Goal: Find contact information: Find contact information

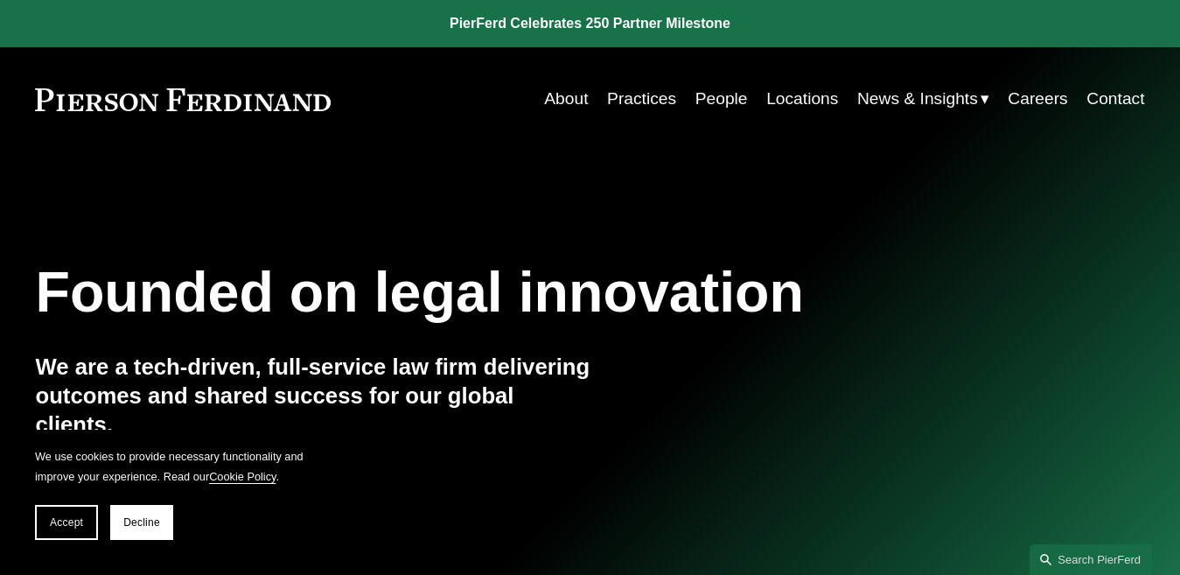
drag, startPoint x: 709, startPoint y: 94, endPoint x: 724, endPoint y: 111, distance: 23.0
click at [709, 94] on link "People" at bounding box center [721, 98] width 52 height 33
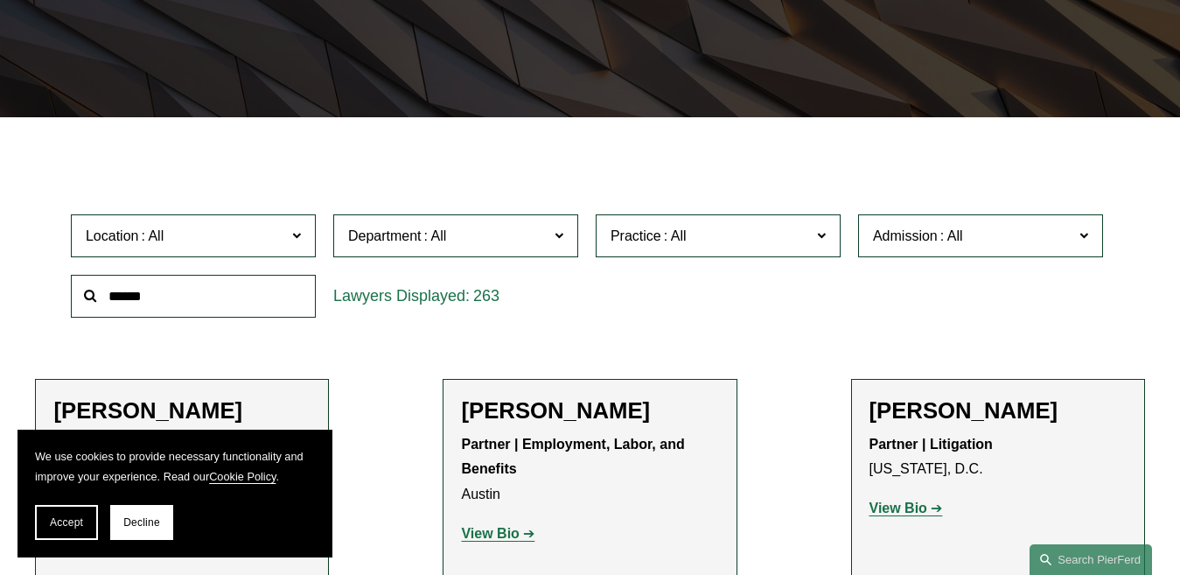
scroll to position [437, 0]
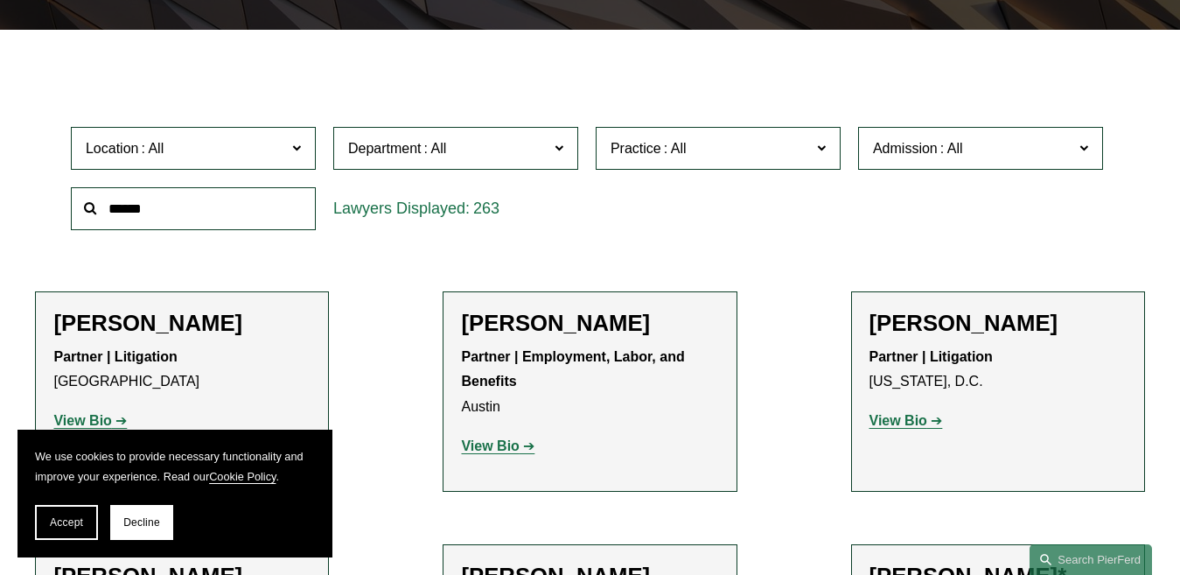
click at [86, 517] on button "Accept" at bounding box center [66, 522] width 63 height 35
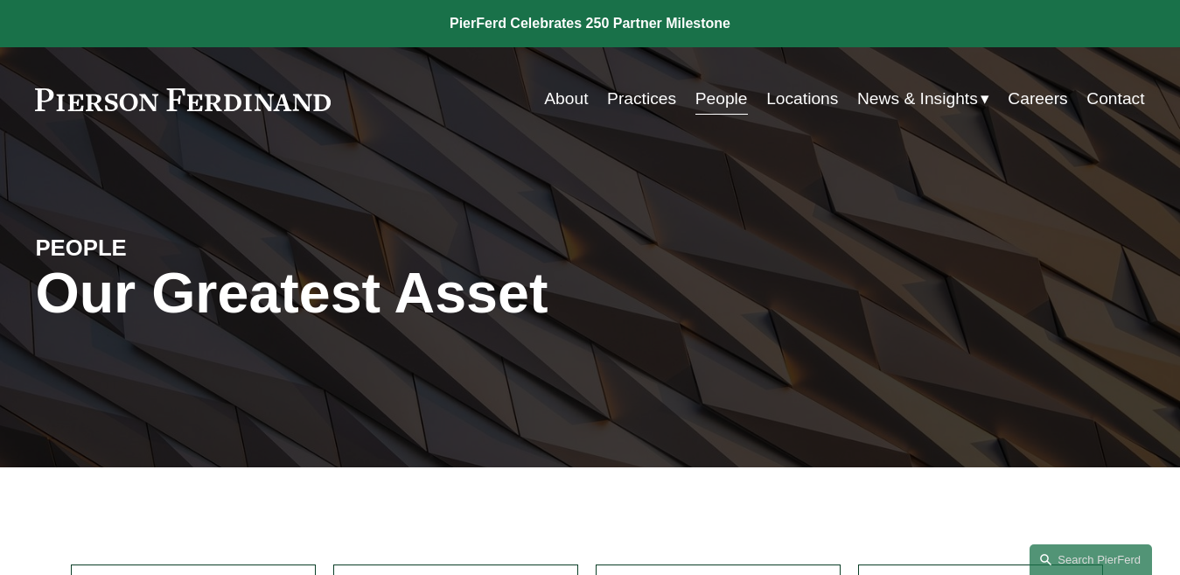
scroll to position [350, 0]
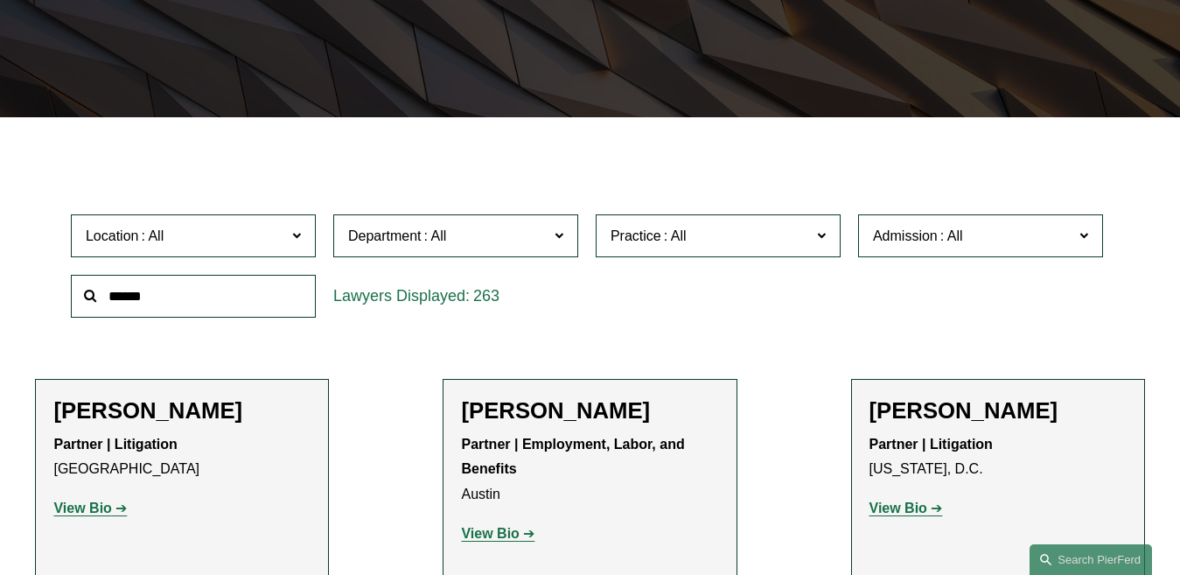
click at [457, 236] on span "Department" at bounding box center [448, 236] width 200 height 24
click at [0, 0] on link "Corporate" at bounding box center [0, 0] width 0 height 0
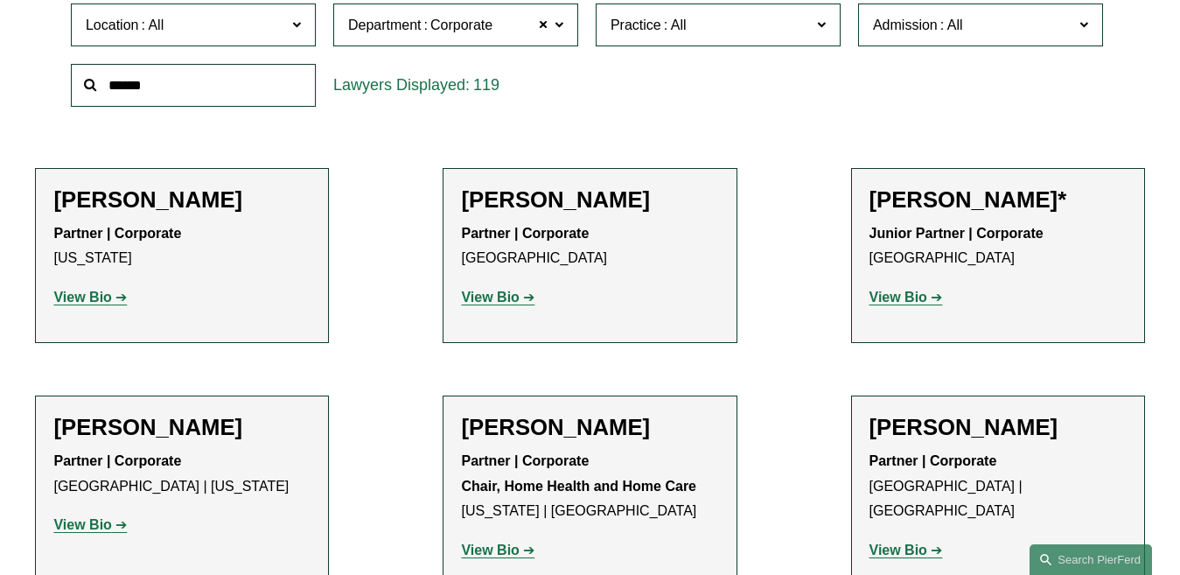
scroll to position [525, 0]
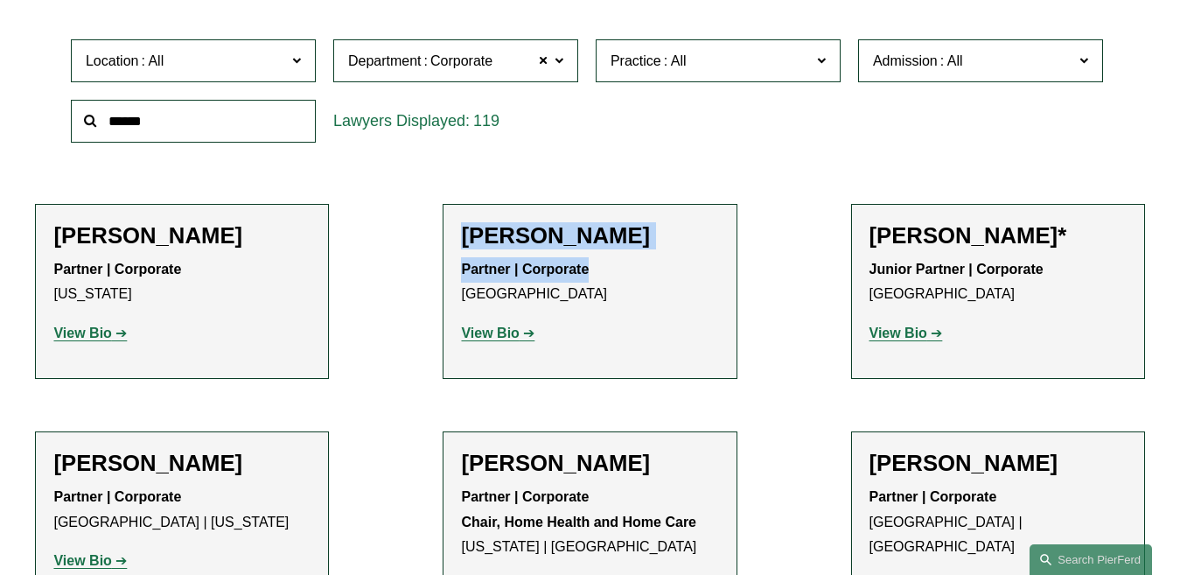
drag, startPoint x: 457, startPoint y: 239, endPoint x: 622, endPoint y: 270, distance: 168.3
click at [622, 270] on li "[PERSON_NAME] Partner | Corporate Denver View Bio Location: [GEOGRAPHIC_DATA]; …" at bounding box center [590, 291] width 294 height 175
copy div "[PERSON_NAME] Partner | Corporate"
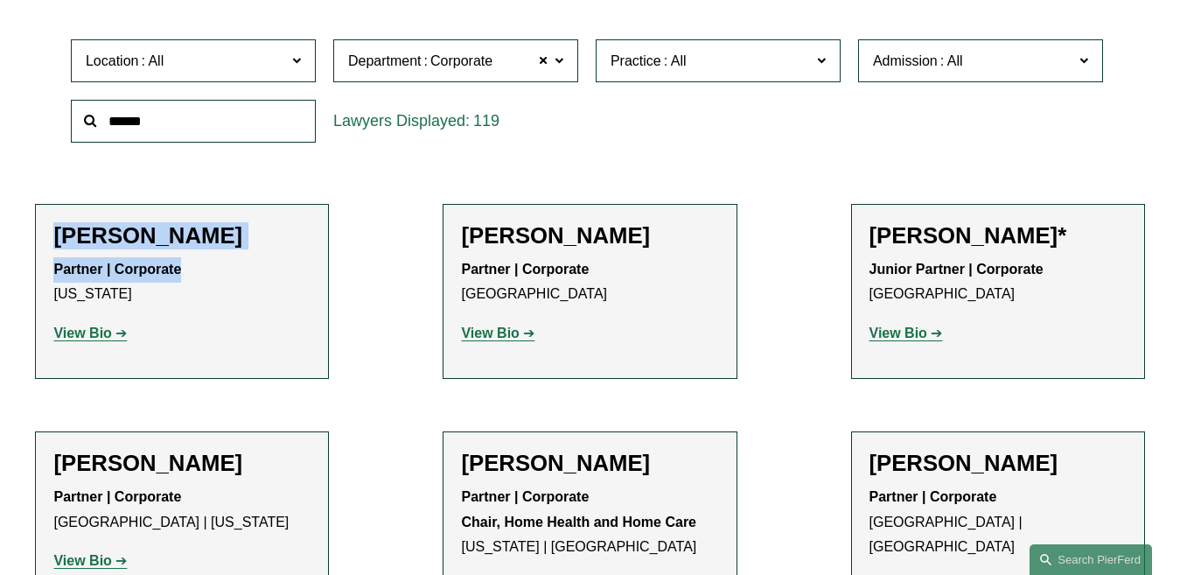
drag, startPoint x: 50, startPoint y: 234, endPoint x: 551, endPoint y: 317, distance: 508.1
click at [202, 270] on li "[PERSON_NAME] Partner | Corporate [US_STATE] View Bio Location: [US_STATE]; Dep…" at bounding box center [182, 291] width 294 height 175
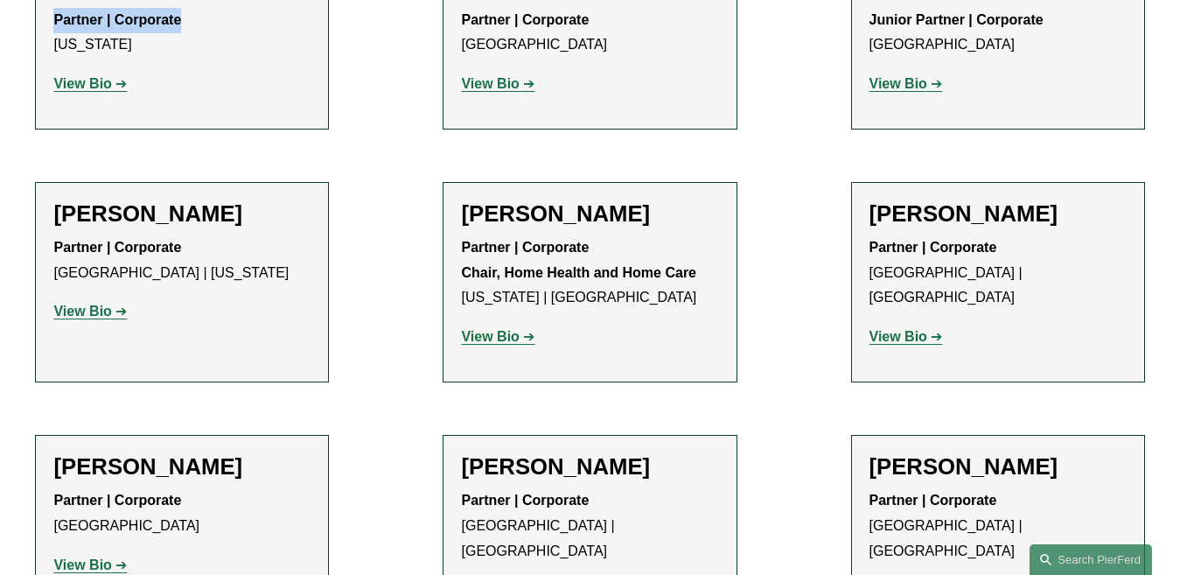
scroll to position [875, 0]
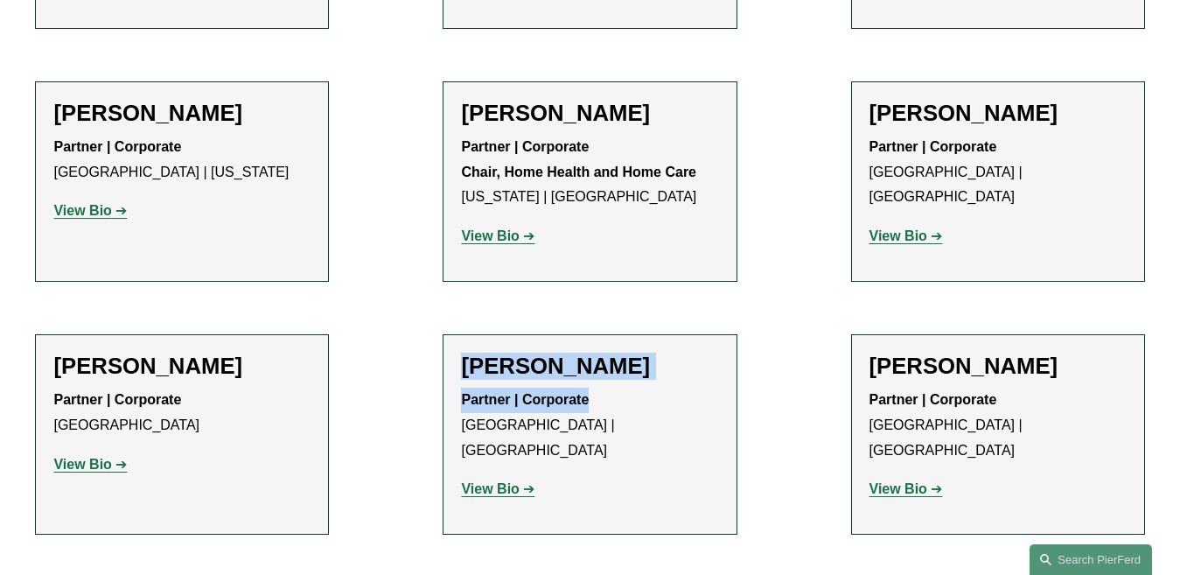
drag, startPoint x: 455, startPoint y: 366, endPoint x: 627, endPoint y: 408, distance: 177.4
click at [627, 408] on li "[PERSON_NAME] Partner | Corporate [GEOGRAPHIC_DATA] | [GEOGRAPHIC_DATA] Bio Loc…" at bounding box center [590, 434] width 294 height 200
copy div "[PERSON_NAME] Partner | Corporate"
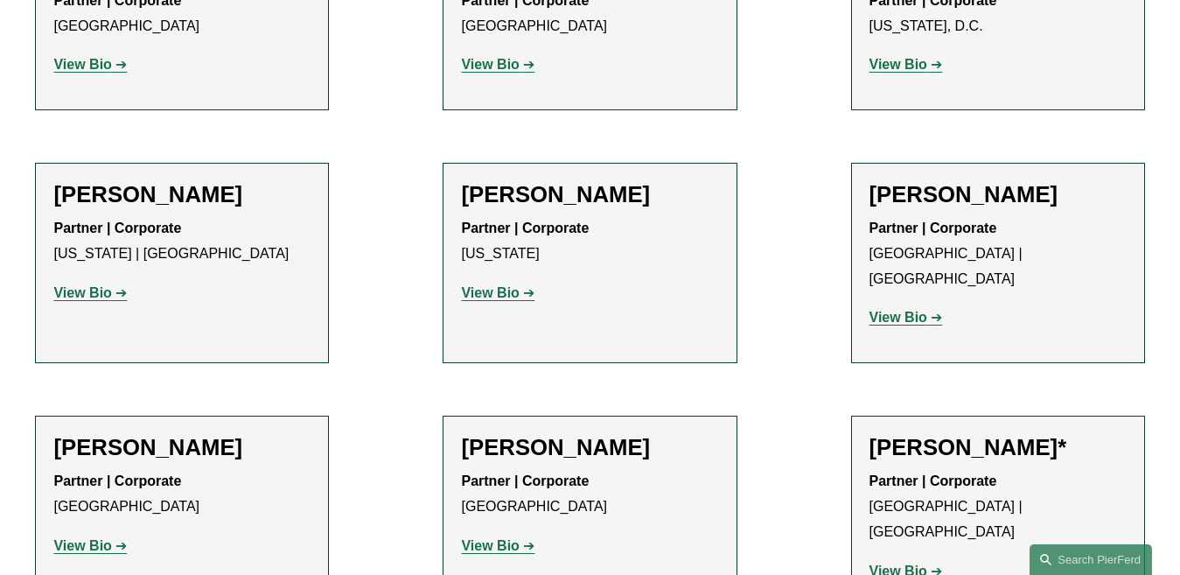
scroll to position [9796, 0]
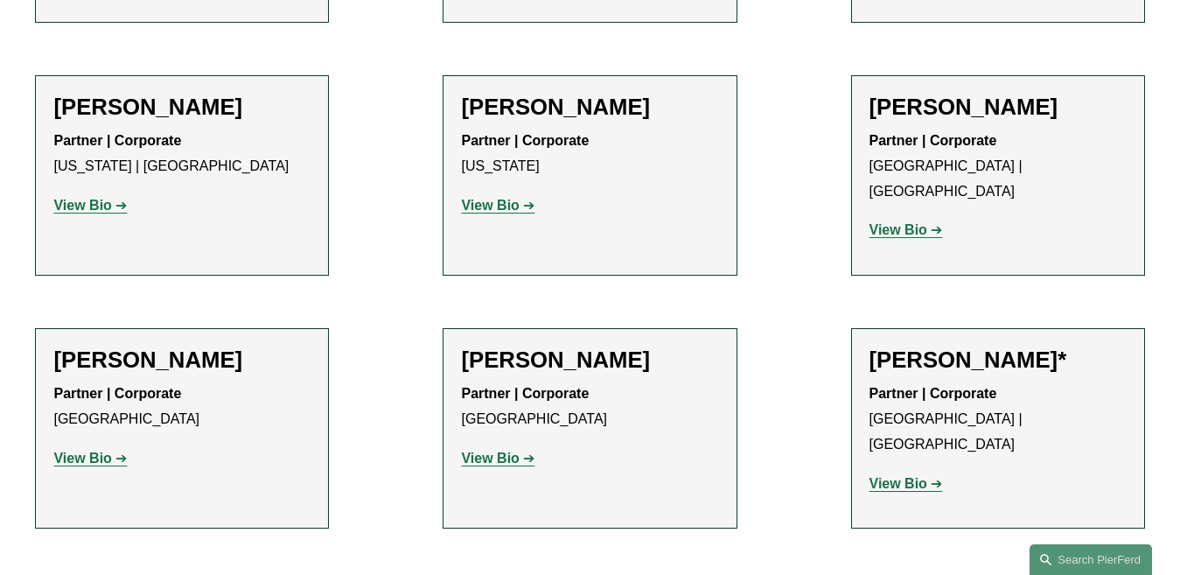
drag, startPoint x: 860, startPoint y: 552, endPoint x: 848, endPoint y: 536, distance: 19.9
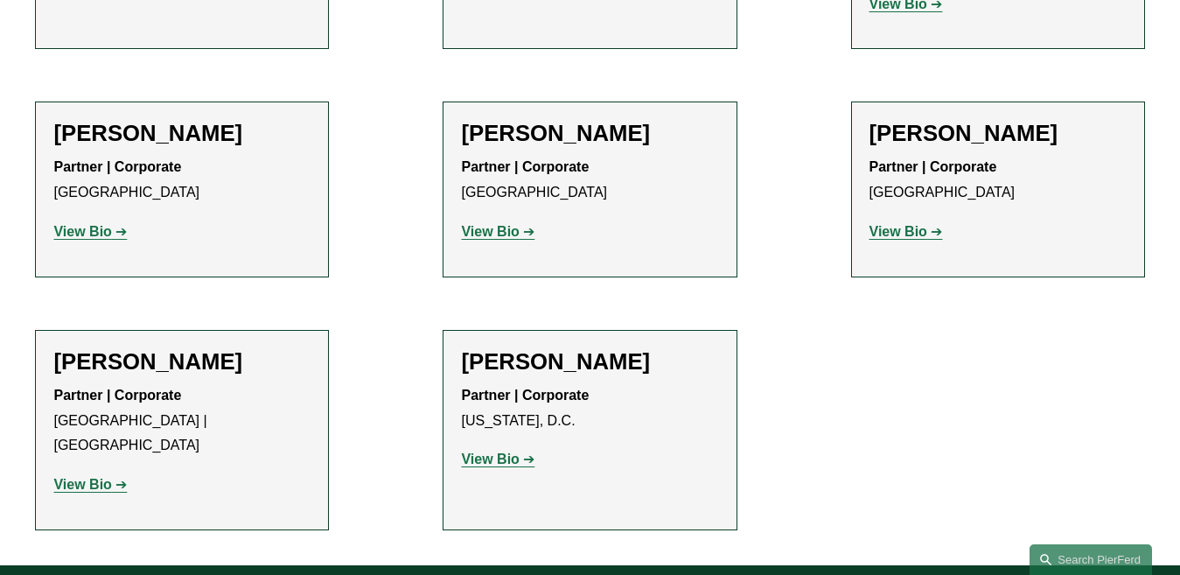
scroll to position [10297, 0]
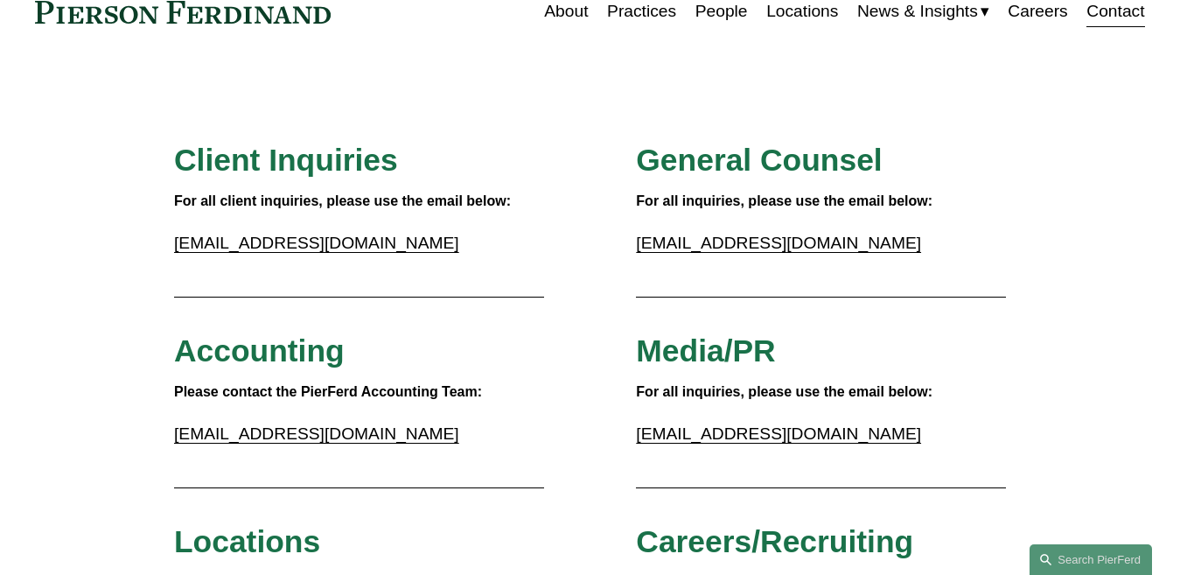
scroll to position [175, 0]
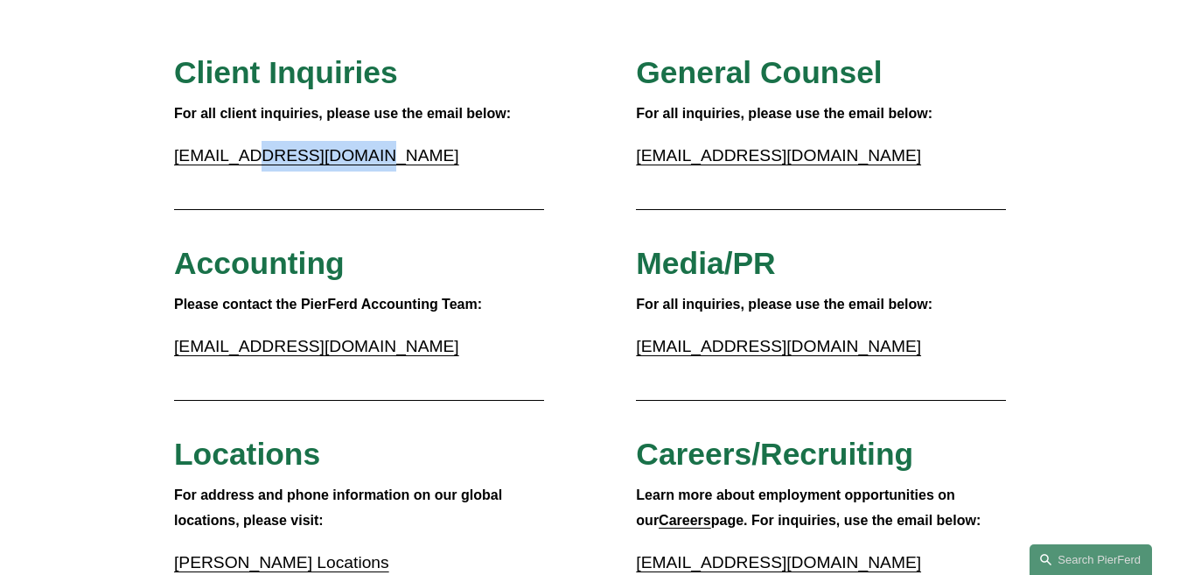
drag, startPoint x: 362, startPoint y: 159, endPoint x: 243, endPoint y: 159, distance: 119.0
click at [243, 159] on p "inquiries@pierferd.com" at bounding box center [359, 156] width 370 height 31
copy link "@pierferd.com"
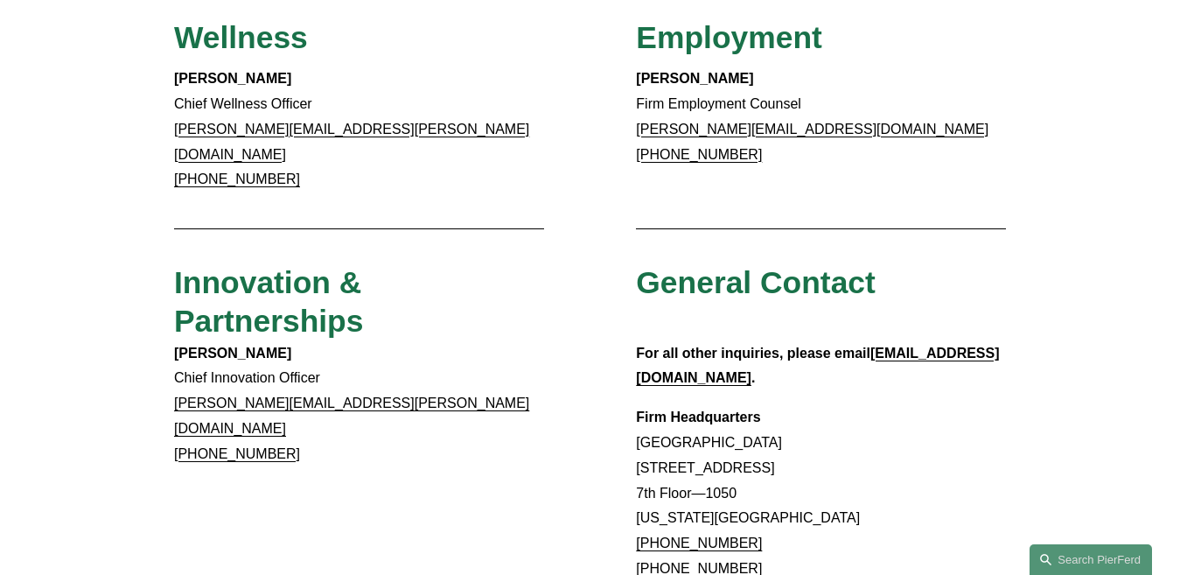
scroll to position [1400, 0]
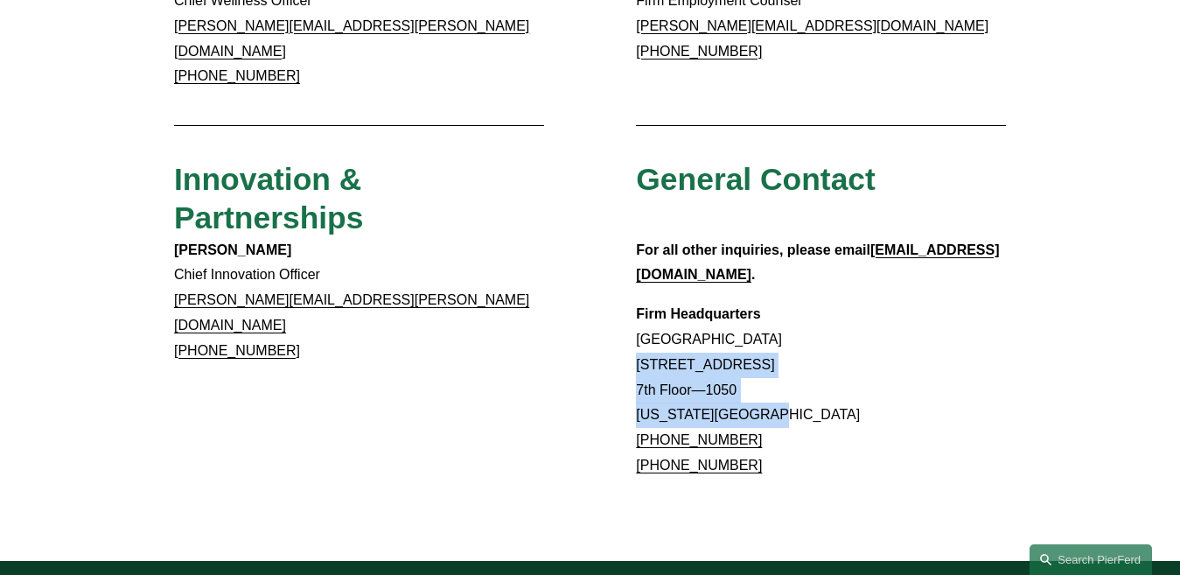
drag, startPoint x: 649, startPoint y: 281, endPoint x: 786, endPoint y: 323, distance: 142.8
click at [786, 323] on p "Firm Headquarters Rockefeller Center 1270 Avenue of the Americas 7th Floor—1050…" at bounding box center [821, 390] width 370 height 177
copy p "1270 Avenue of the Americas 7th Floor—1050 New York, NY 10020"
drag, startPoint x: 753, startPoint y: 349, endPoint x: 656, endPoint y: 348, distance: 97.1
click at [656, 348] on p "Firm Headquarters Rockefeller Center 1270 Avenue of the Americas 7th Floor—1050…" at bounding box center [821, 390] width 370 height 177
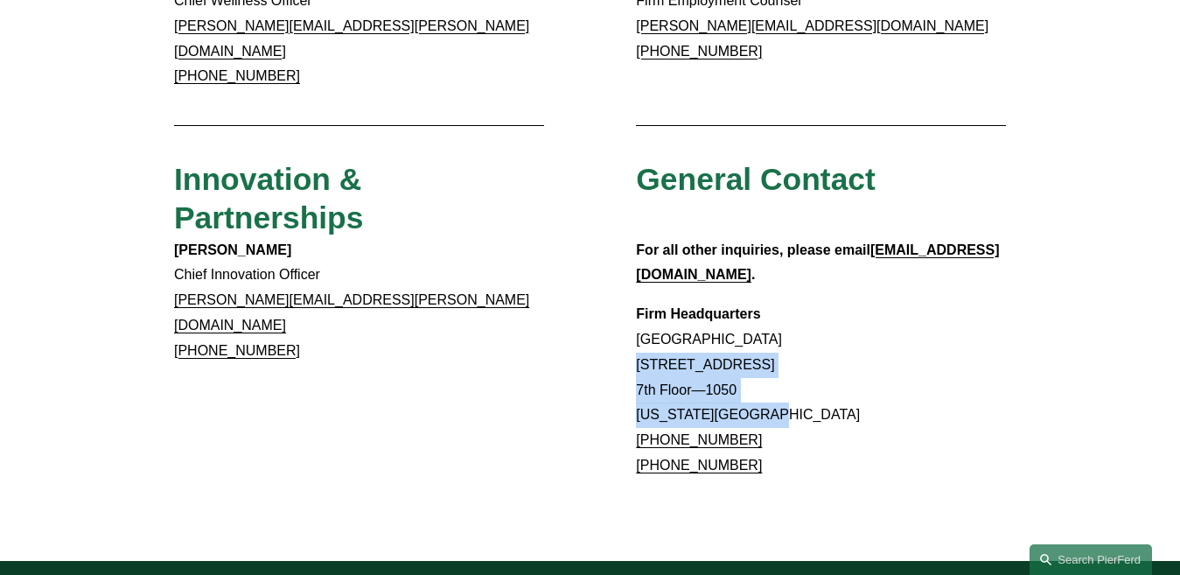
copy link "917.914.2279"
drag, startPoint x: 620, startPoint y: 349, endPoint x: 767, endPoint y: 352, distance: 147.0
copy link "+1.917.914.2279"
